Goal: Task Accomplishment & Management: Manage account settings

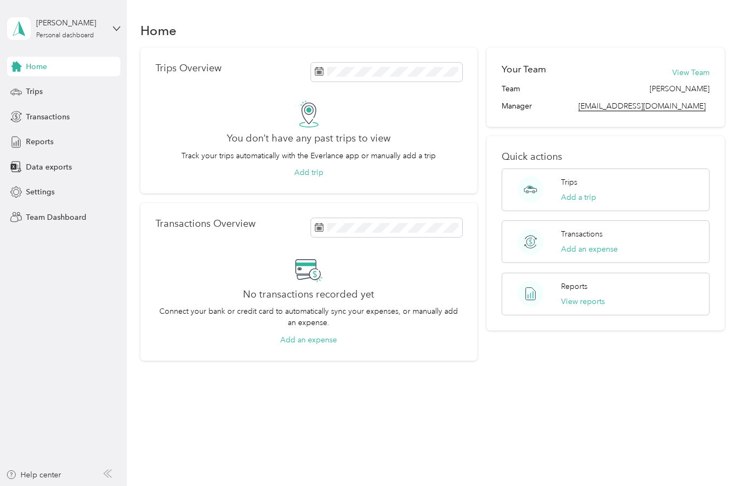
click at [110, 26] on div "[PERSON_NAME] Personal dashboard" at bounding box center [63, 29] width 113 height 38
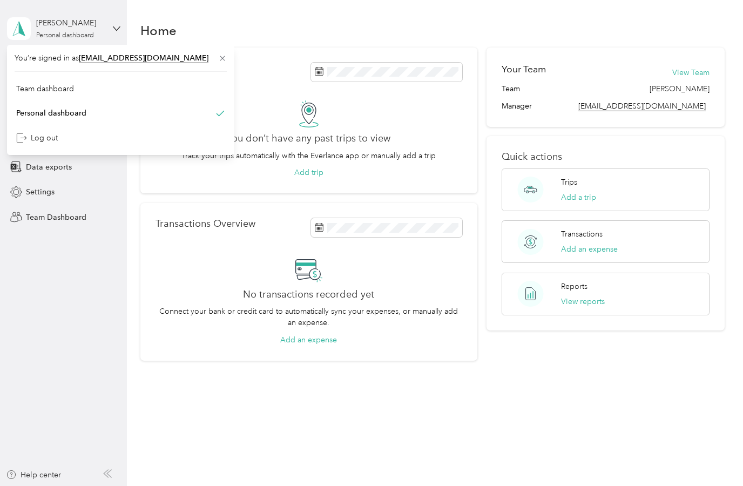
click at [38, 90] on div "Team dashboard" at bounding box center [45, 88] width 58 height 11
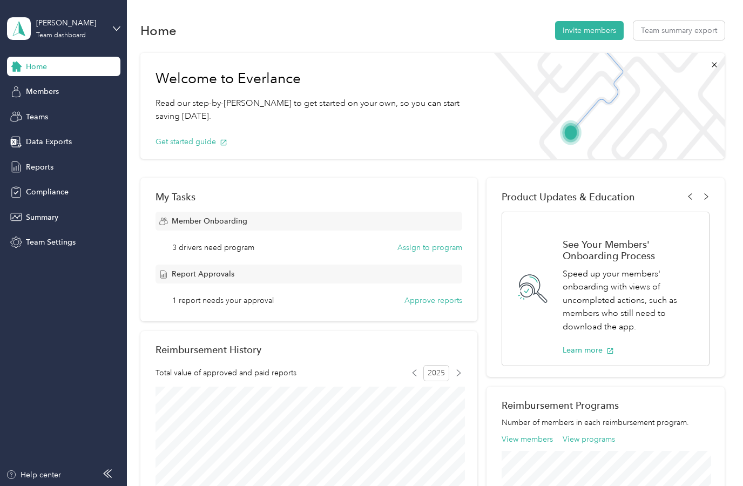
click at [445, 302] on button "Approve reports" at bounding box center [434, 300] width 58 height 11
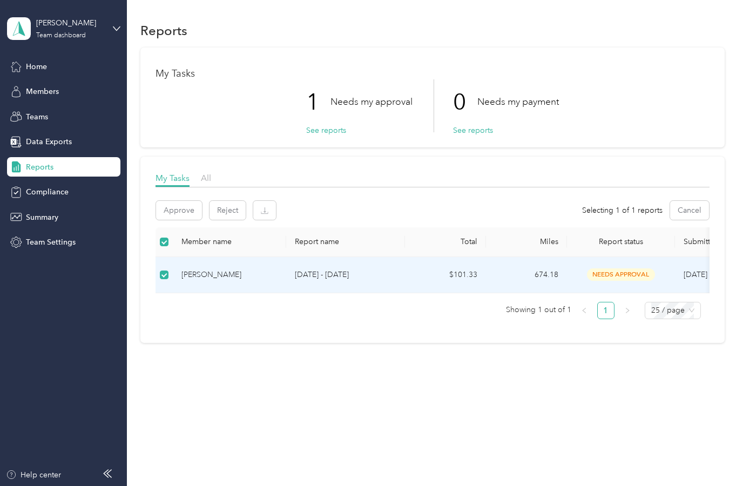
click at [181, 208] on button "Approve" at bounding box center [179, 210] width 46 height 19
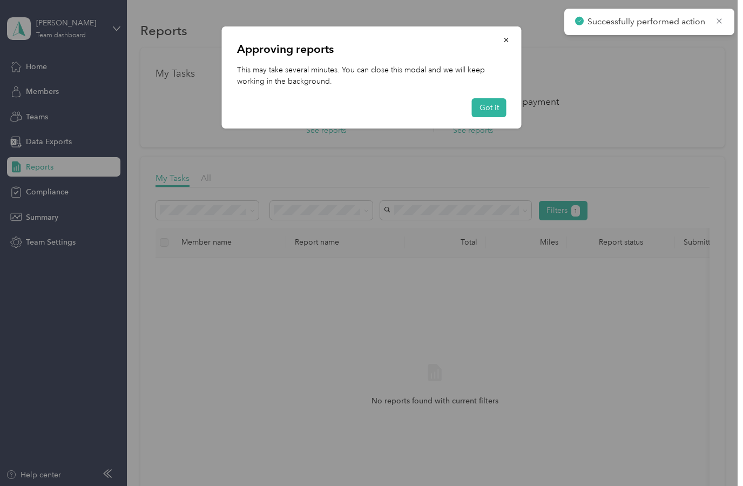
click at [508, 44] on button "button" at bounding box center [506, 39] width 23 height 19
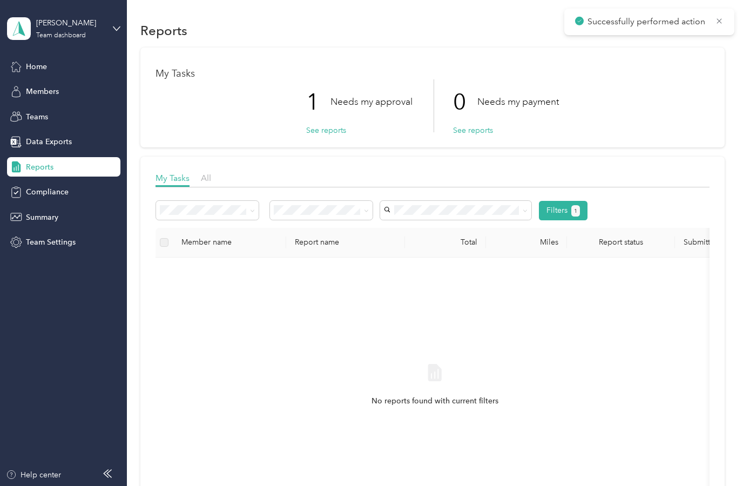
click at [731, 17] on div "Successfully performed action" at bounding box center [649, 22] width 170 height 26
click at [718, 24] on icon at bounding box center [719, 21] width 9 height 10
